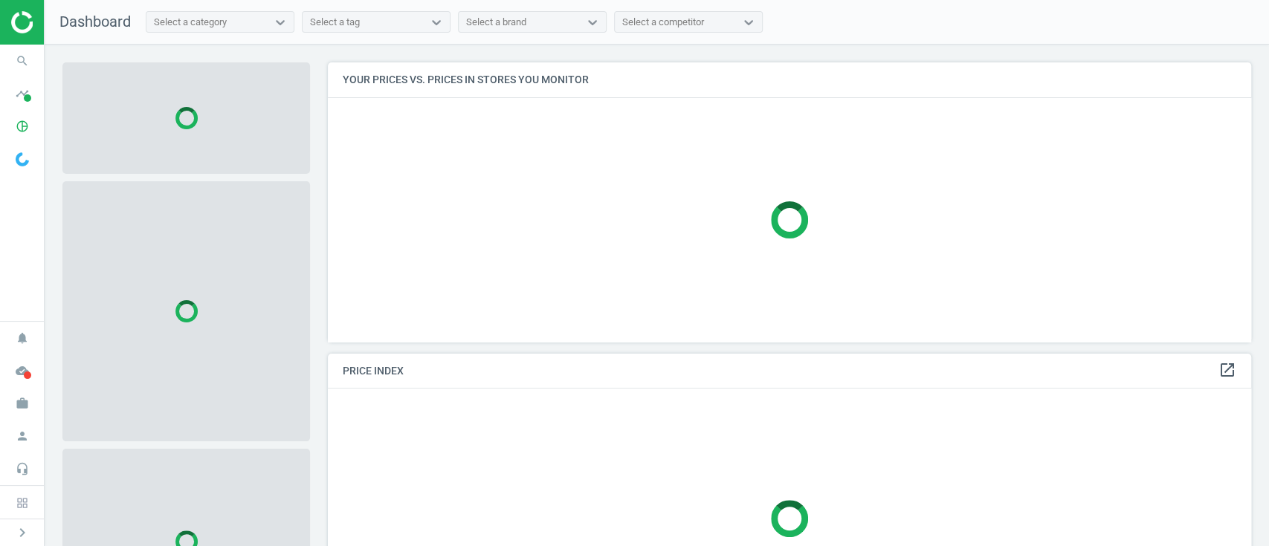
scroll to position [310, 938]
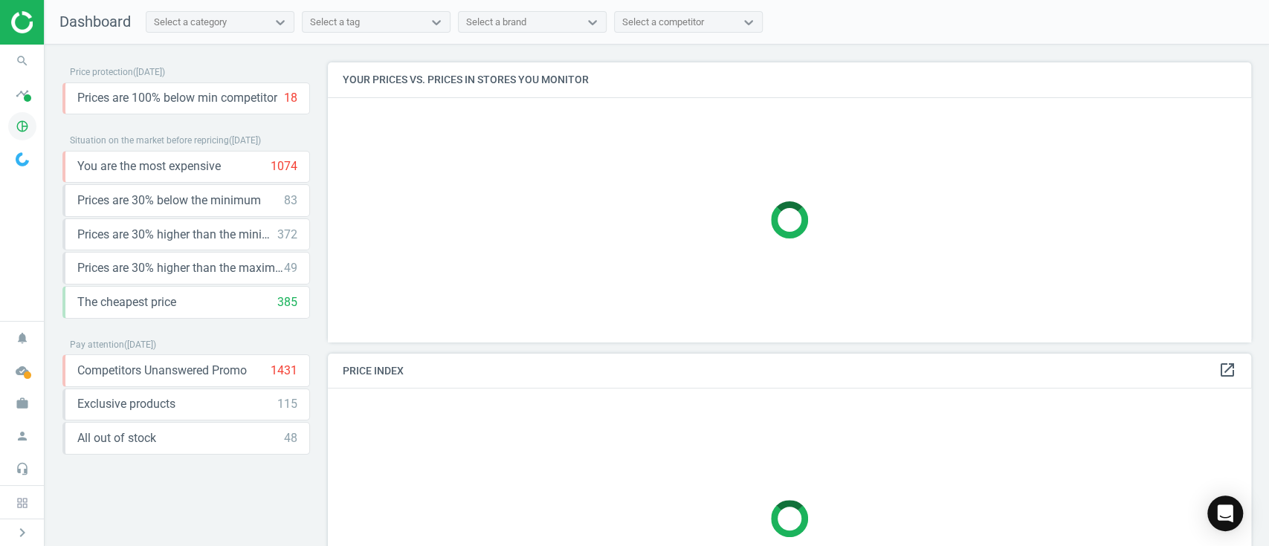
click at [19, 129] on icon "pie_chart_outlined" at bounding box center [22, 126] width 28 height 28
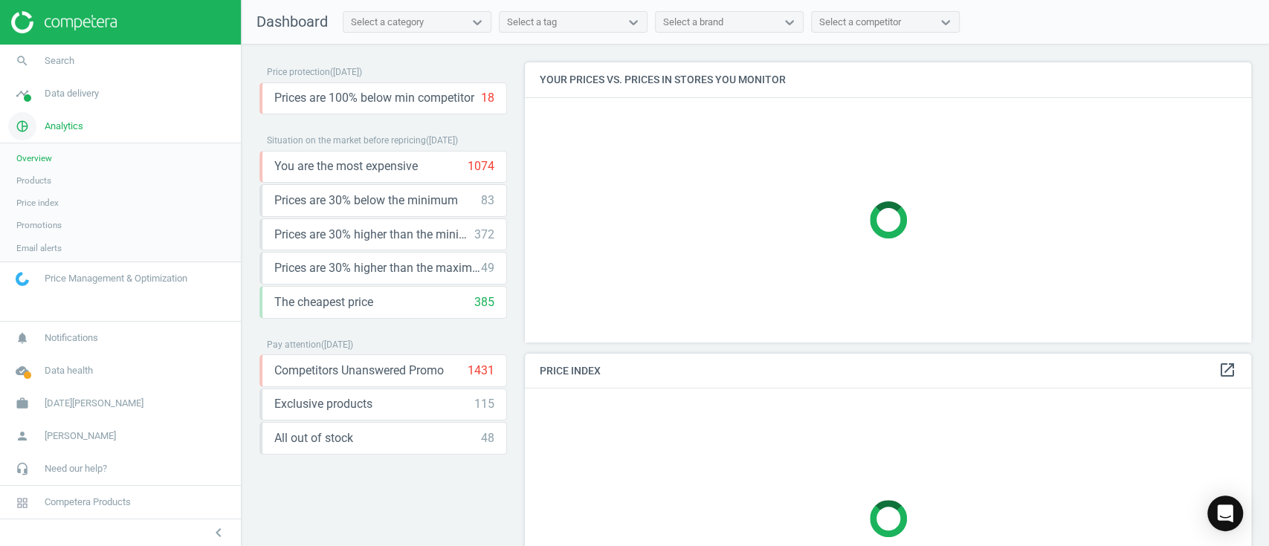
scroll to position [310, 741]
click at [23, 172] on link "Products" at bounding box center [120, 180] width 241 height 22
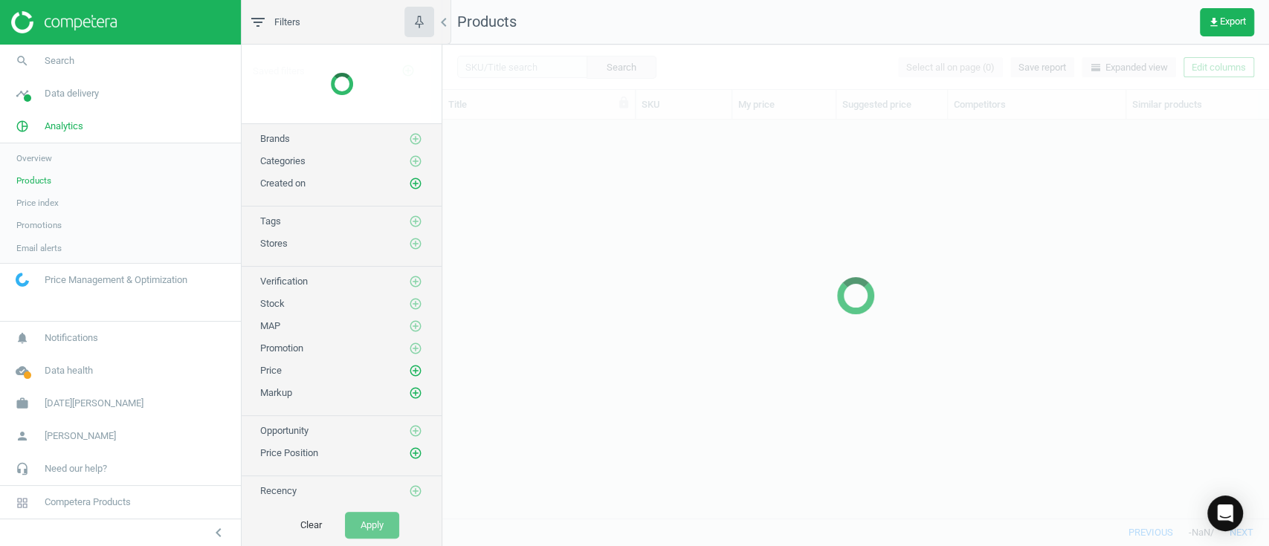
scroll to position [368, 810]
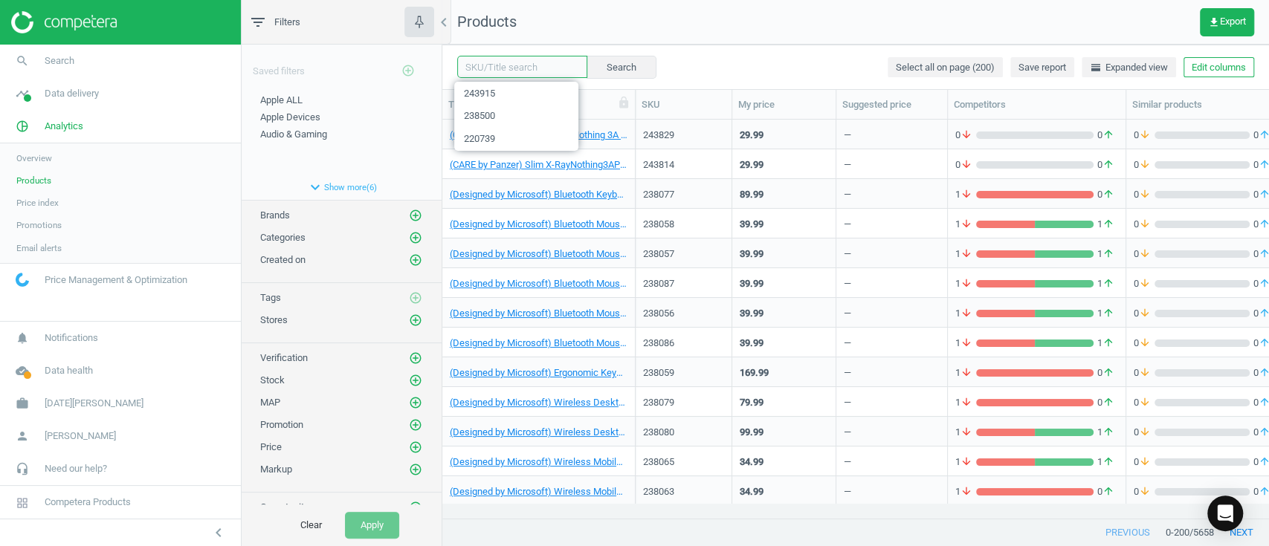
click at [540, 74] on input "text" at bounding box center [522, 67] width 130 height 22
paste input "243017"
type input "243017"
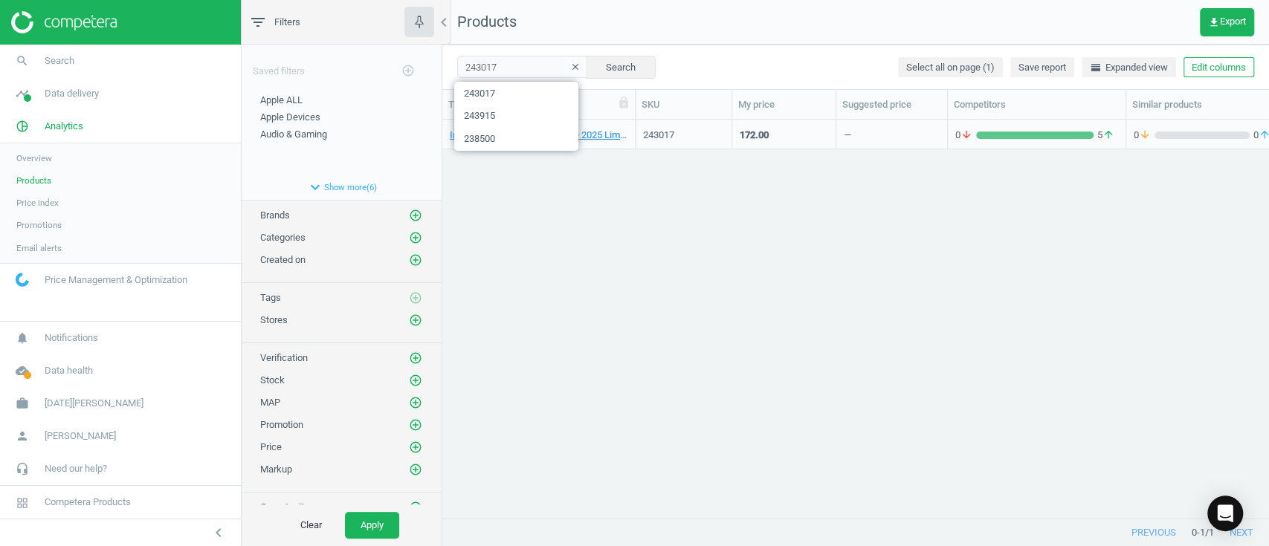
drag, startPoint x: 904, startPoint y: 386, endPoint x: 652, endPoint y: 155, distance: 340.8
click at [904, 385] on div "Instax Mini 12 Gift Pack Purple 2025 Limited Edition 243017 172.00 — 0 arrow_do…" at bounding box center [855, 311] width 826 height 383
click at [588, 135] on link "Instax Mini 12 Gift Pack Purple 2025 Limited Edition" at bounding box center [539, 135] width 178 height 13
